Goal: Information Seeking & Learning: Learn about a topic

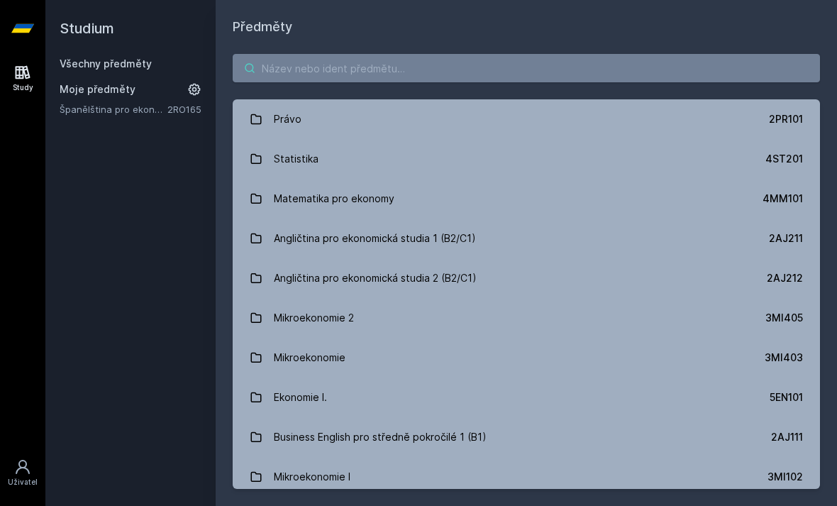
click at [643, 65] on input "search" at bounding box center [527, 68] width 588 height 28
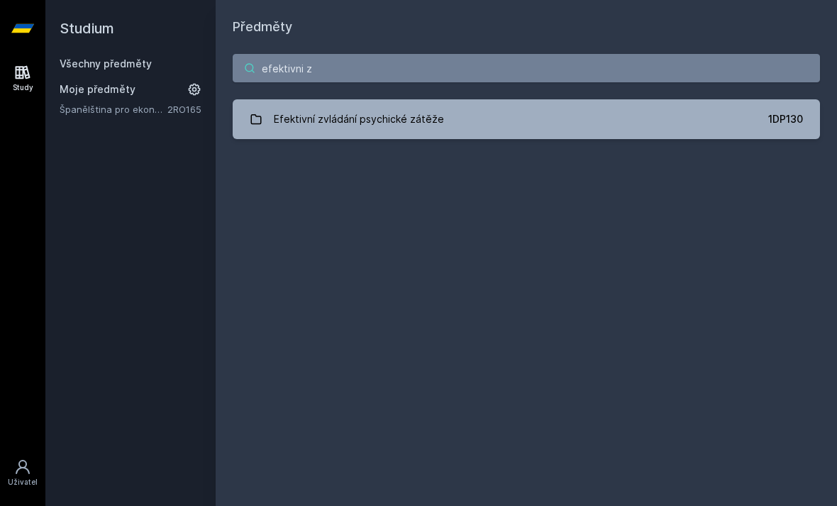
type input "efektivni z"
click at [598, 119] on link "Efektivní zvládání psychické zátěže 1DP130" at bounding box center [527, 119] width 588 height 40
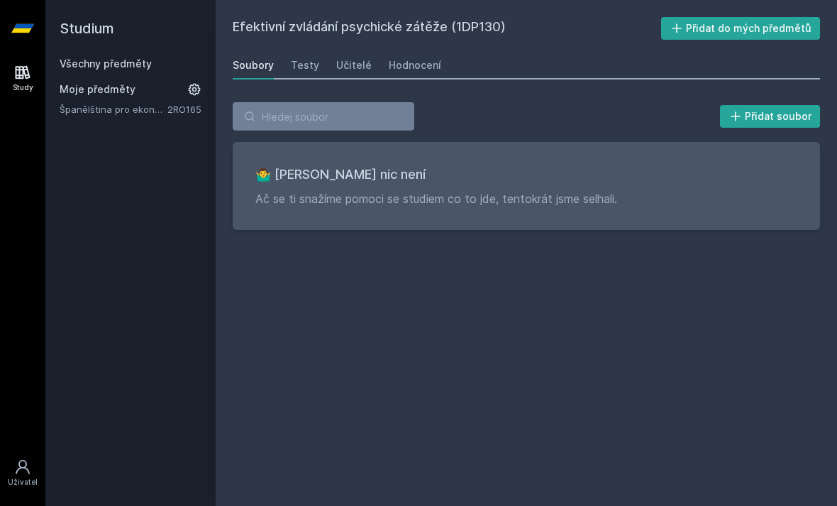
click at [434, 67] on div "Hodnocení" at bounding box center [415, 65] width 53 height 14
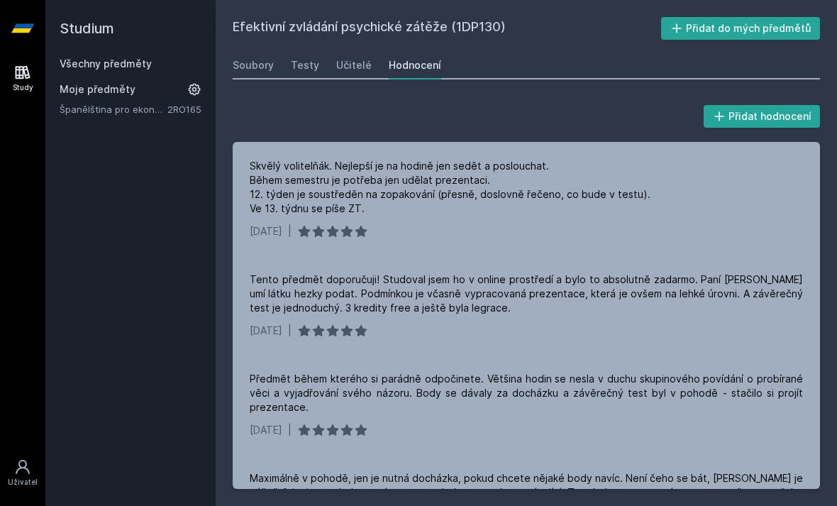
click at [349, 70] on div "Učitelé" at bounding box center [353, 65] width 35 height 14
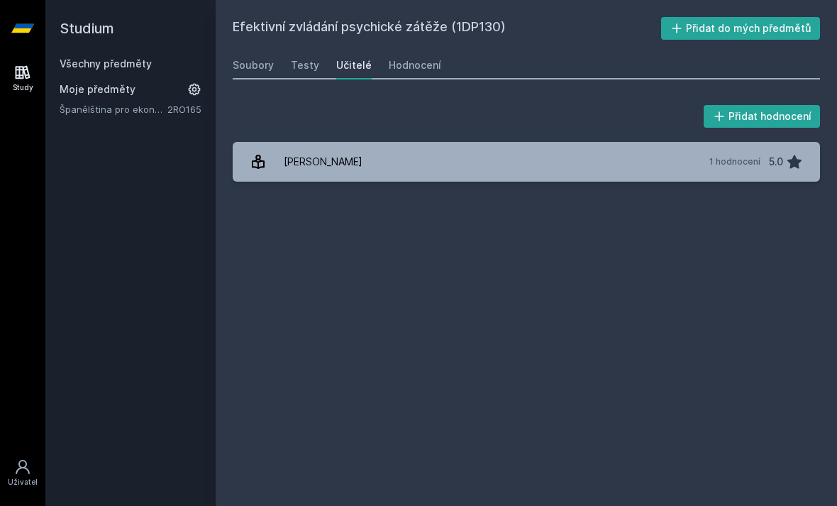
click at [494, 155] on link "[PERSON_NAME] 1 hodnocení 5.0" at bounding box center [527, 162] width 588 height 40
